Goal: Task Accomplishment & Management: Use online tool/utility

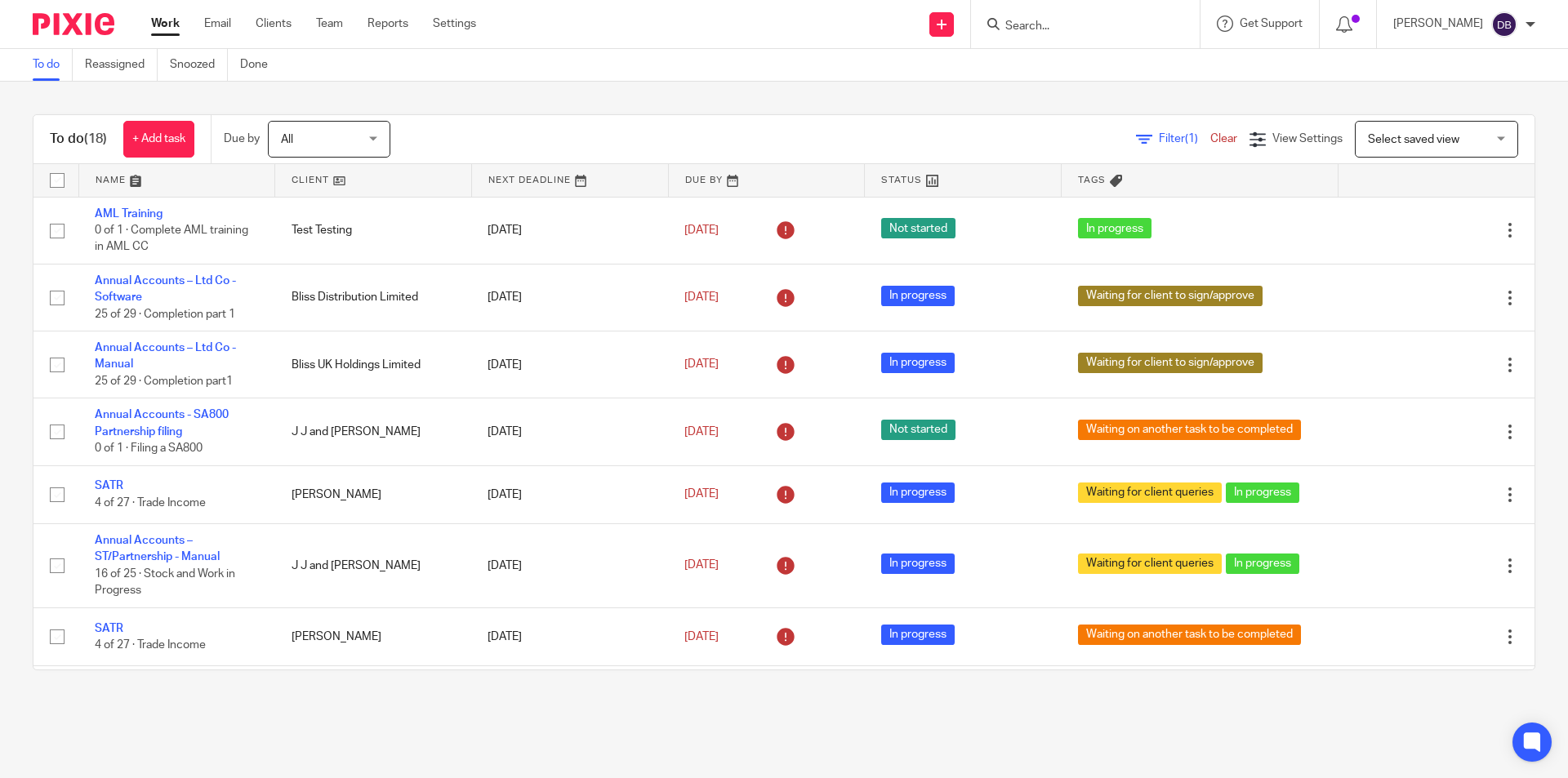
click at [1060, 17] on form at bounding box center [1090, 24] width 174 height 21
click at [1031, 23] on input "Search" at bounding box center [1077, 27] width 147 height 15
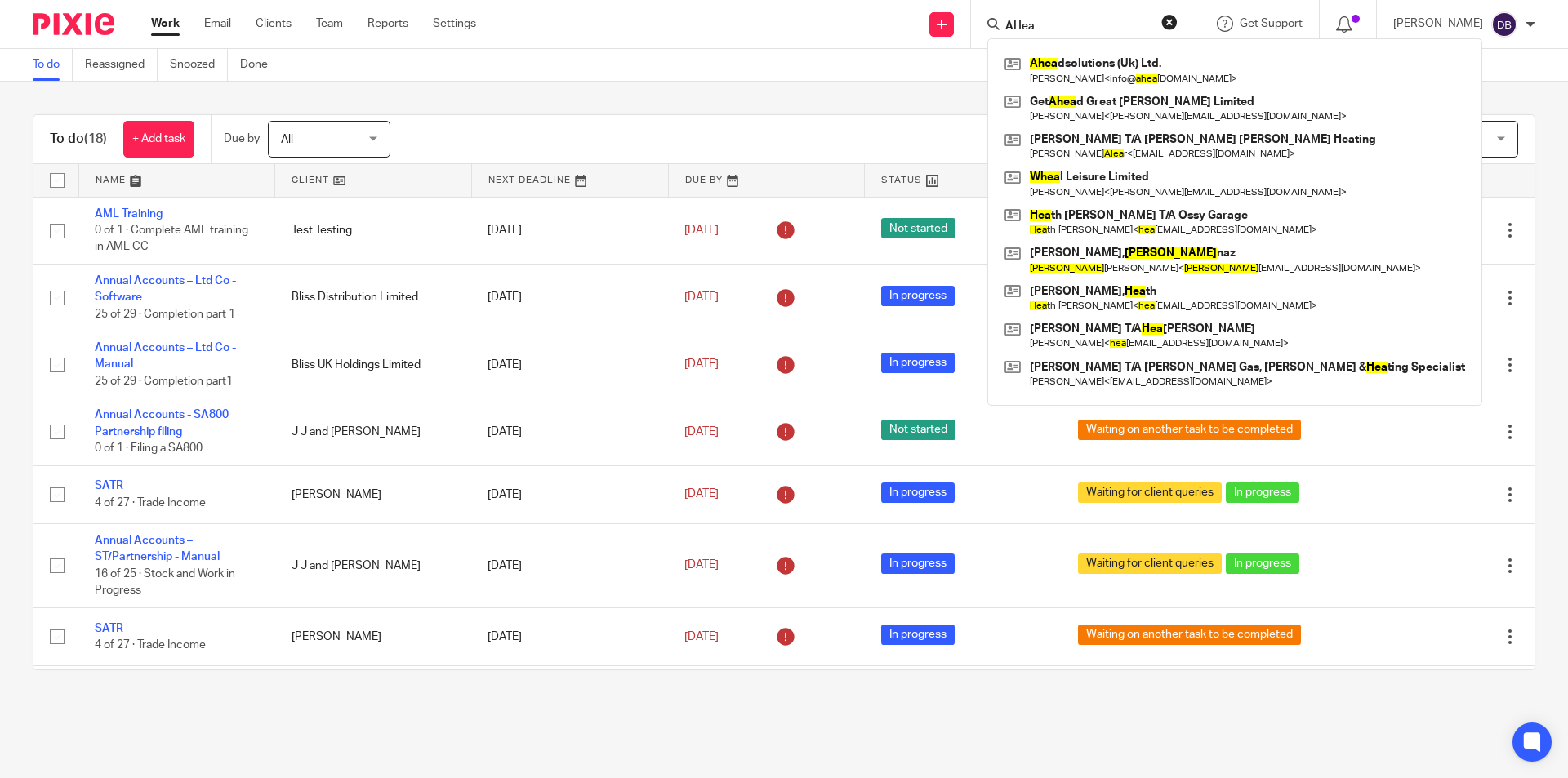
type input "AHea"
click at [770, 40] on div "Send new email Create task Add client Request signature AHea Ahea dsolutions (U…" at bounding box center [1035, 23] width 1068 height 48
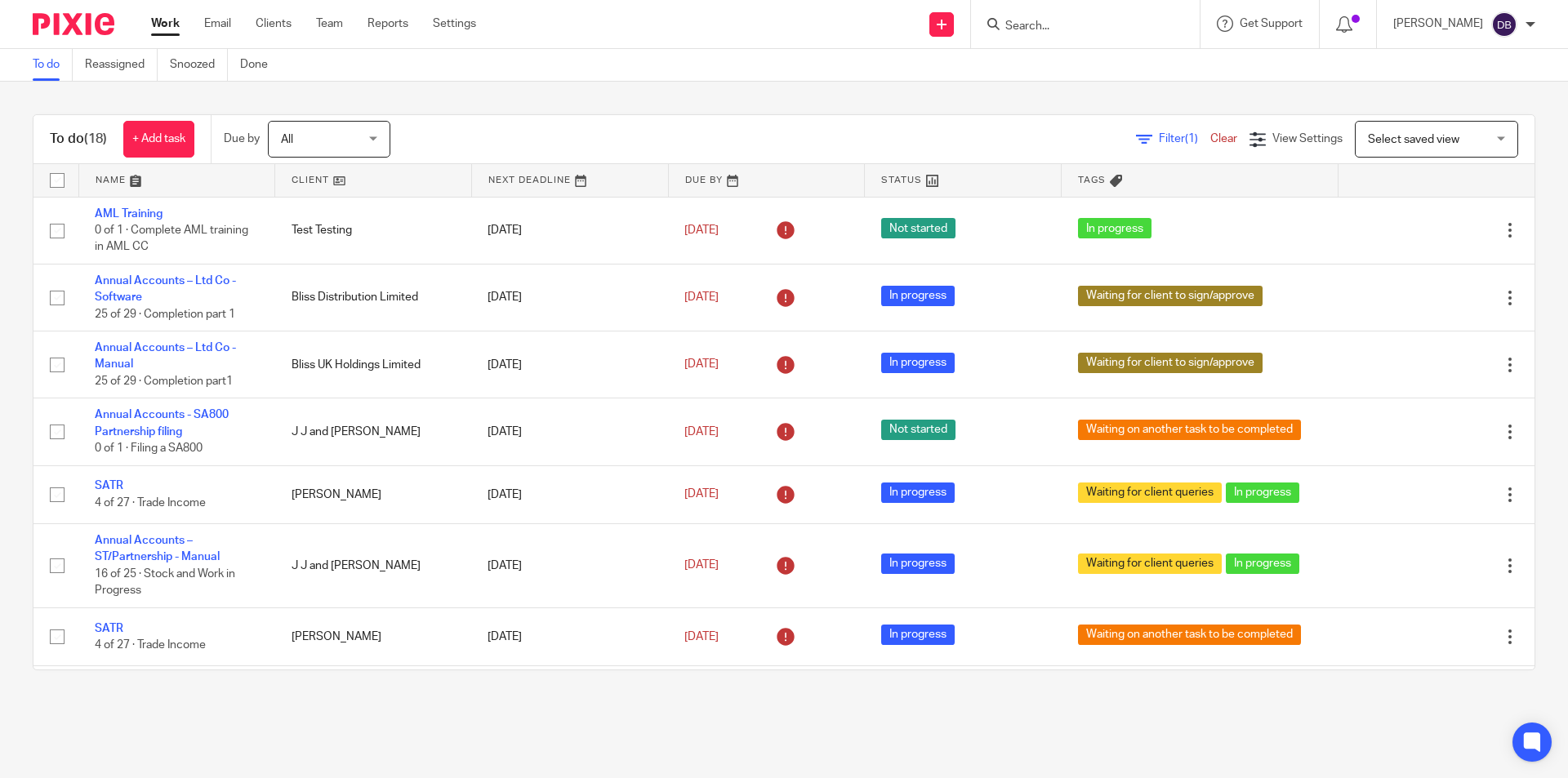
click at [164, 24] on link "Work" at bounding box center [165, 23] width 28 height 16
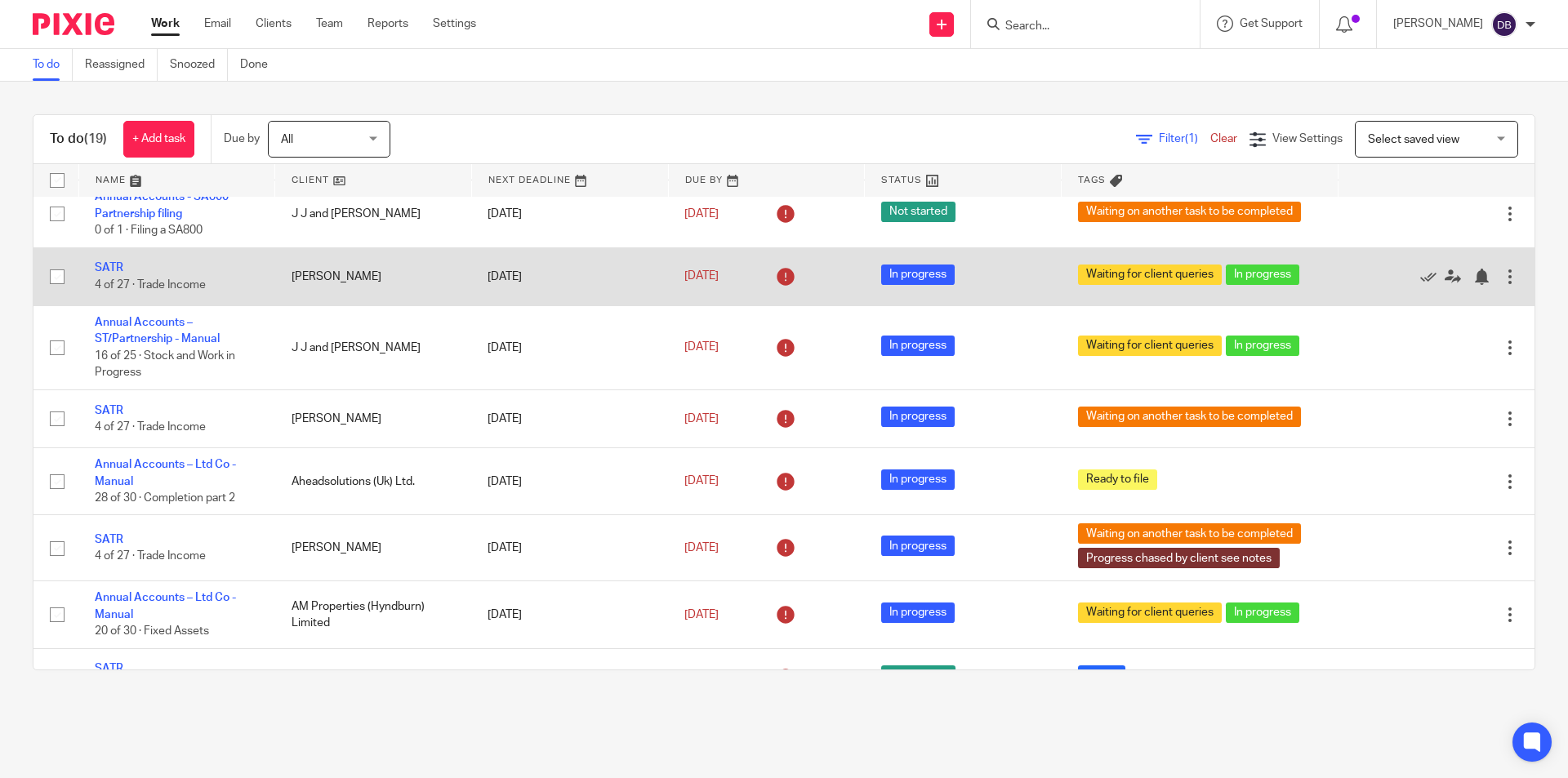
scroll to position [245, 0]
